Goal: Task Accomplishment & Management: Manage account settings

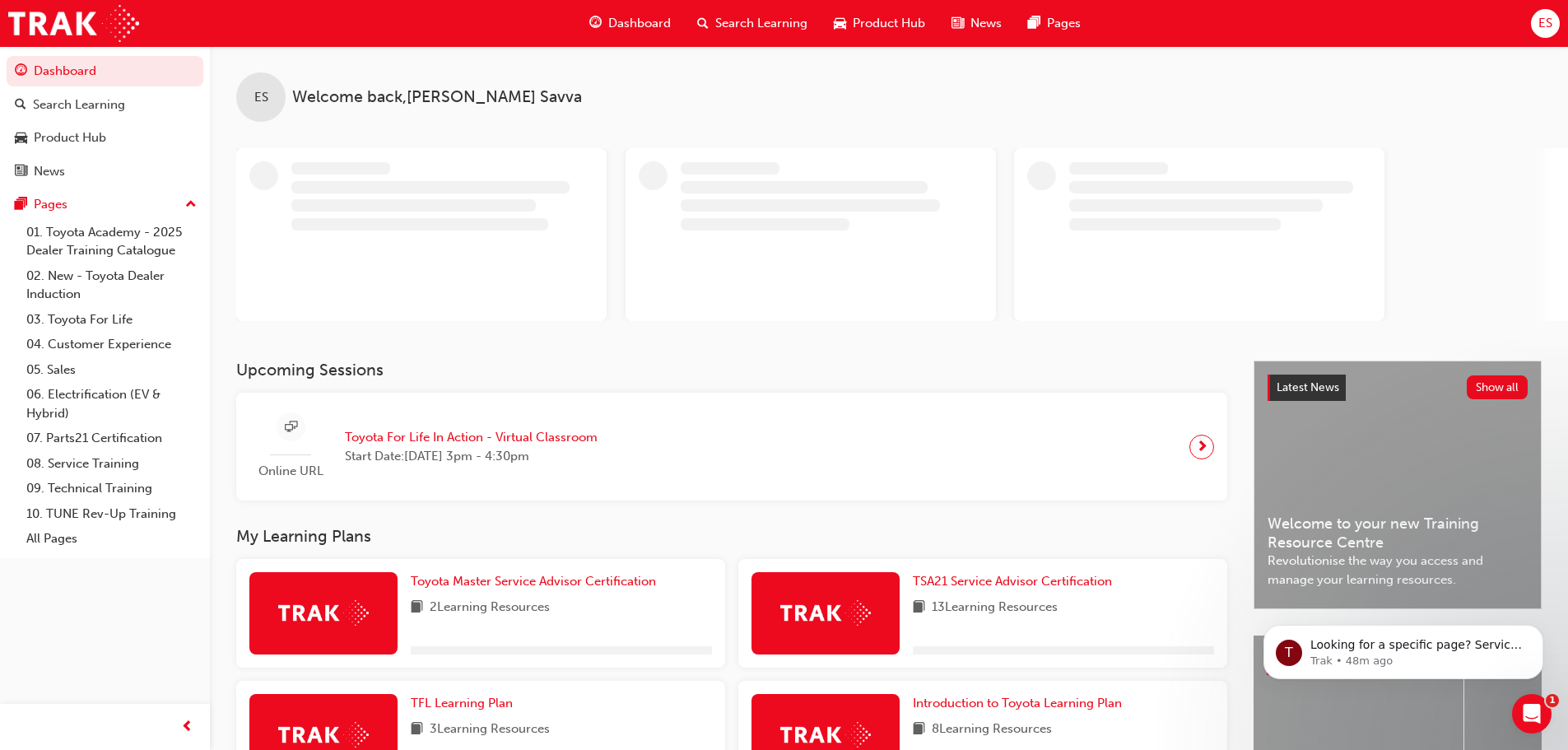
click at [1551, 23] on span "ES" at bounding box center [1546, 23] width 14 height 19
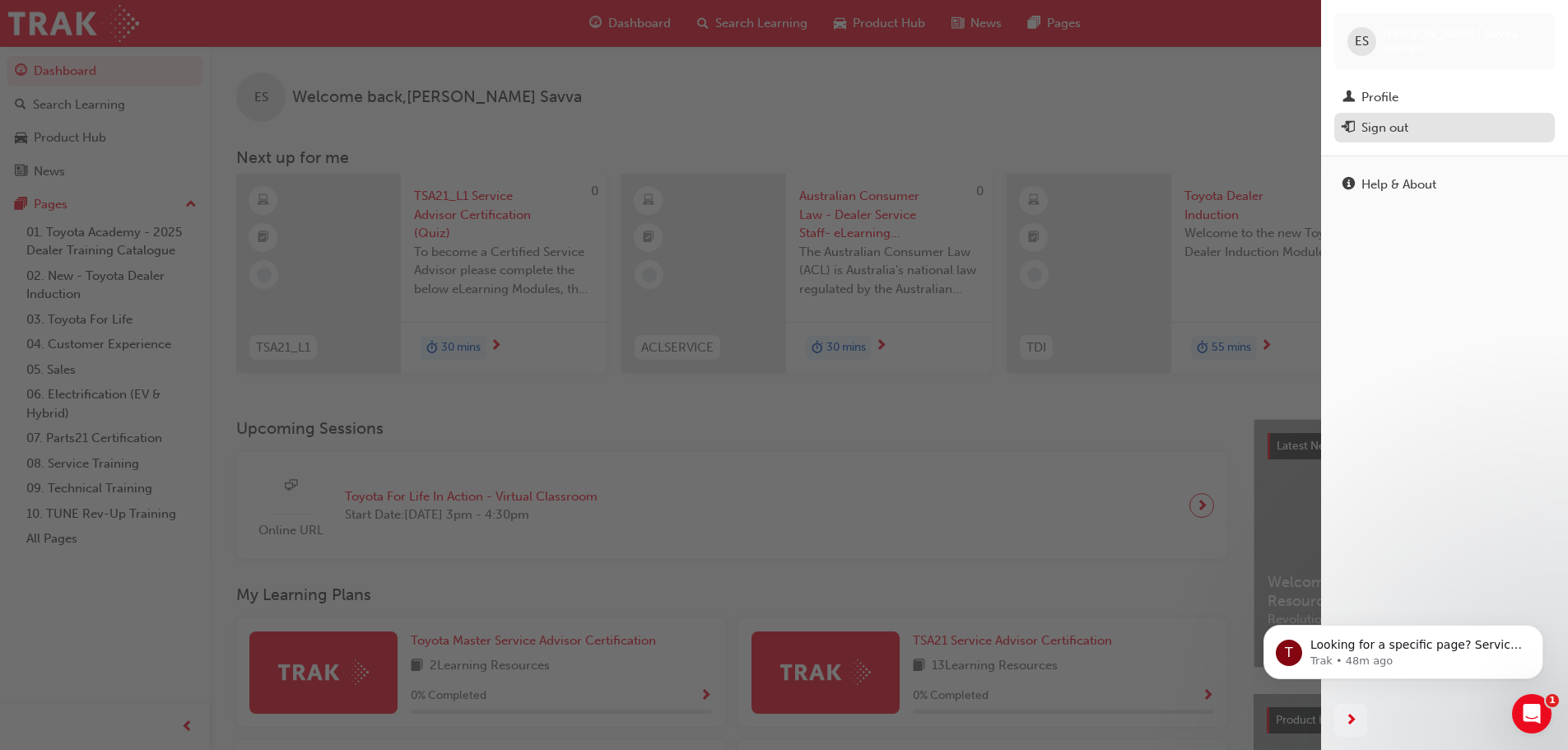
click at [1398, 134] on div "Sign out" at bounding box center [1385, 128] width 47 height 19
